Goal: Navigation & Orientation: Find specific page/section

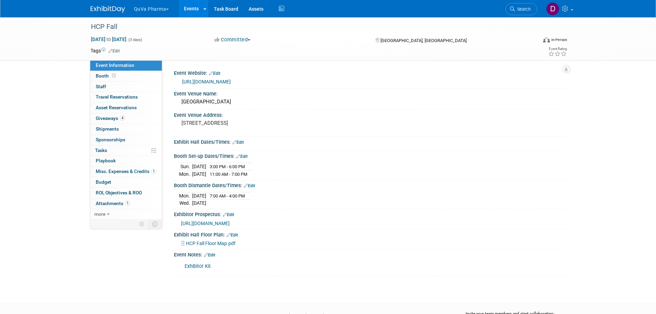
click at [145, 10] on button "QuVa Pharma" at bounding box center [155, 7] width 44 height 15
click at [149, 38] on link "QuVa Pharma" at bounding box center [158, 42] width 49 height 10
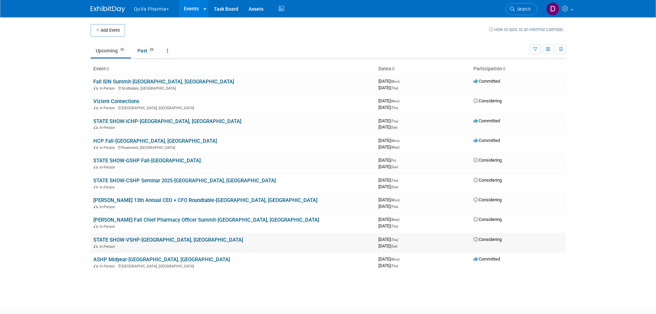
click at [140, 241] on link "STATE SHOW-VSHP-[GEOGRAPHIC_DATA], [GEOGRAPHIC_DATA]" at bounding box center [168, 240] width 150 height 6
